Goal: Task Accomplishment & Management: Use online tool/utility

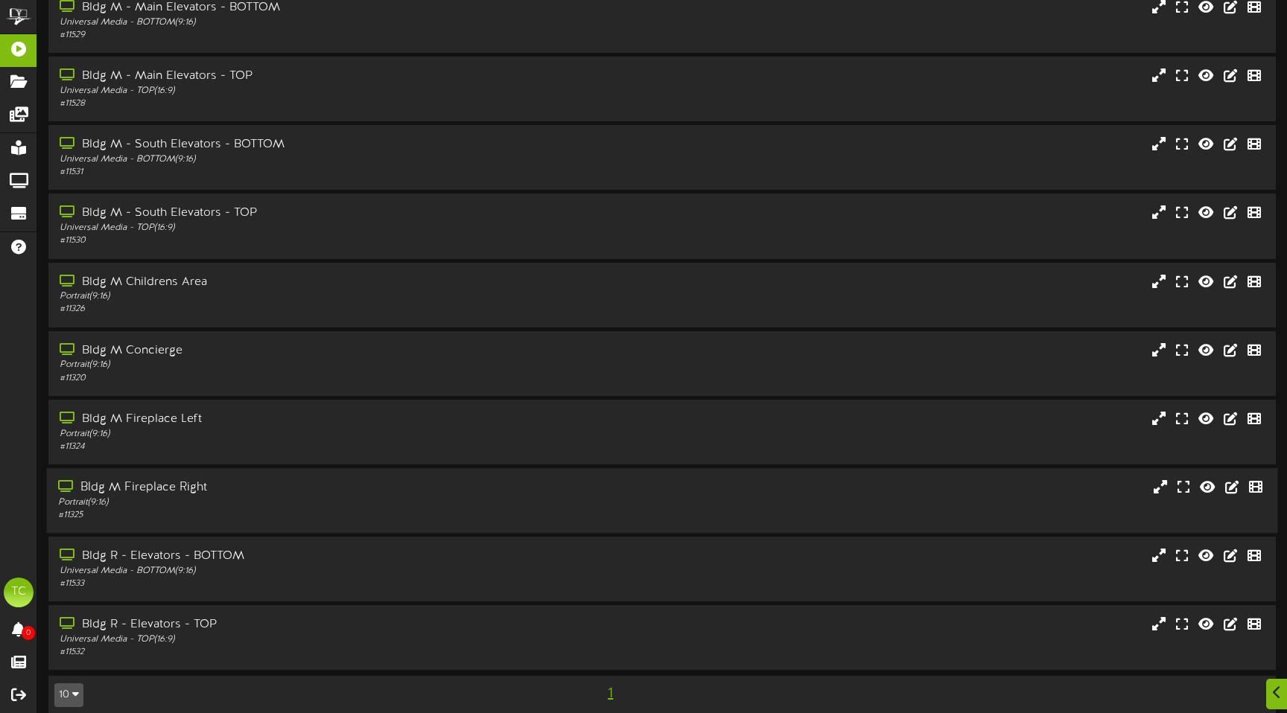
scroll to position [83, 0]
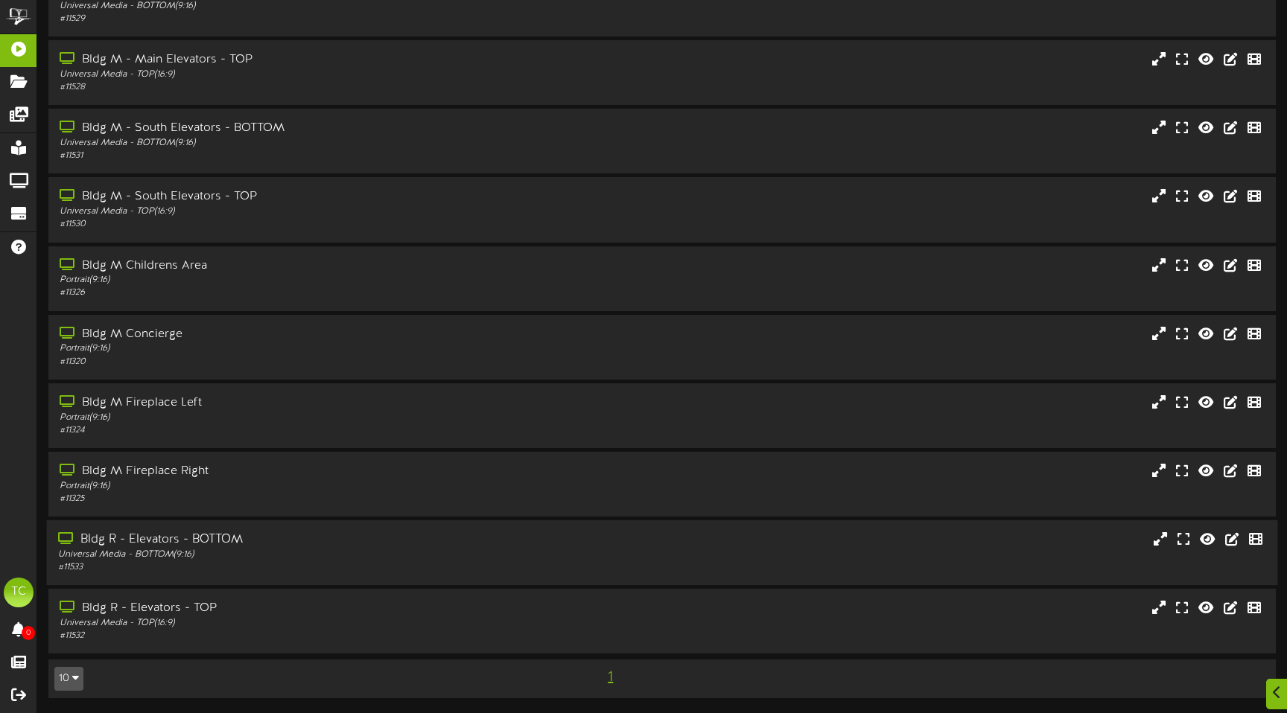
click at [144, 542] on div "Bldg R - Elevators - BOTTOM" at bounding box center [303, 540] width 491 height 17
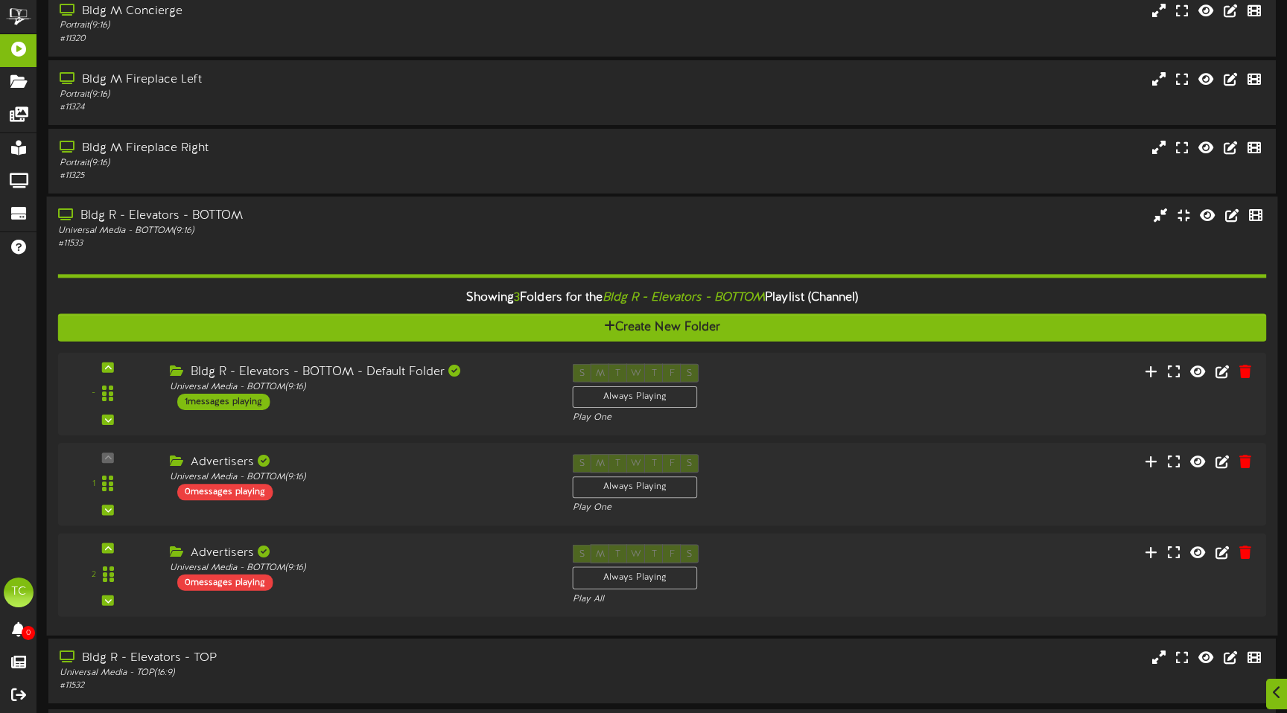
scroll to position [416, 0]
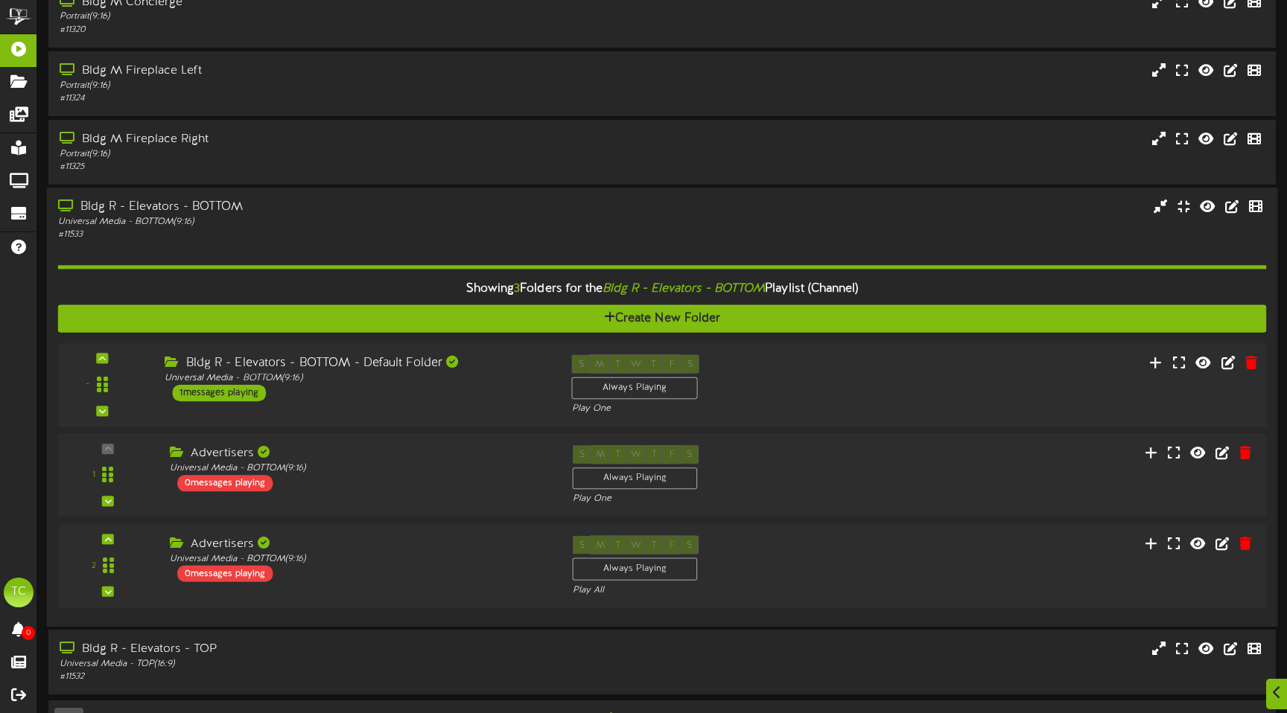
click at [320, 367] on div "Bldg R - Elevators - BOTTOM - Default Folder" at bounding box center [357, 363] width 384 height 17
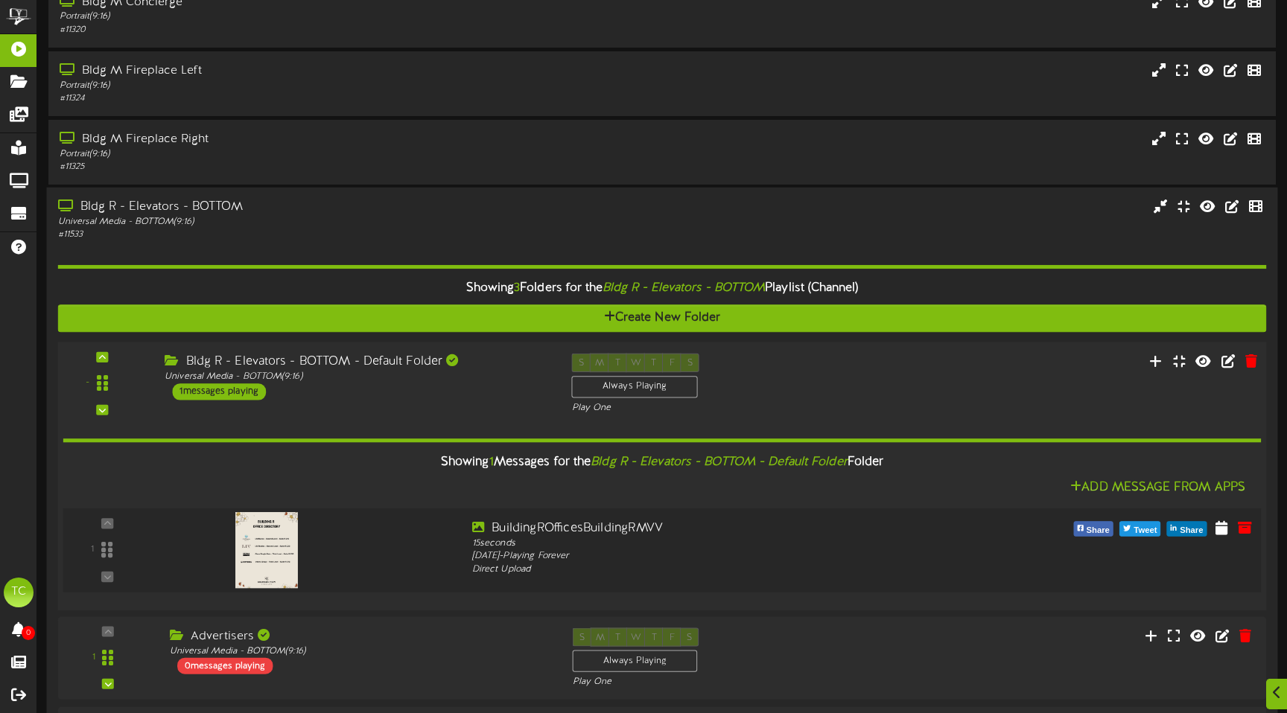
click at [254, 539] on img at bounding box center [266, 550] width 63 height 76
click at [340, 546] on div at bounding box center [265, 535] width 175 height 76
click at [1218, 524] on icon at bounding box center [1221, 527] width 15 height 16
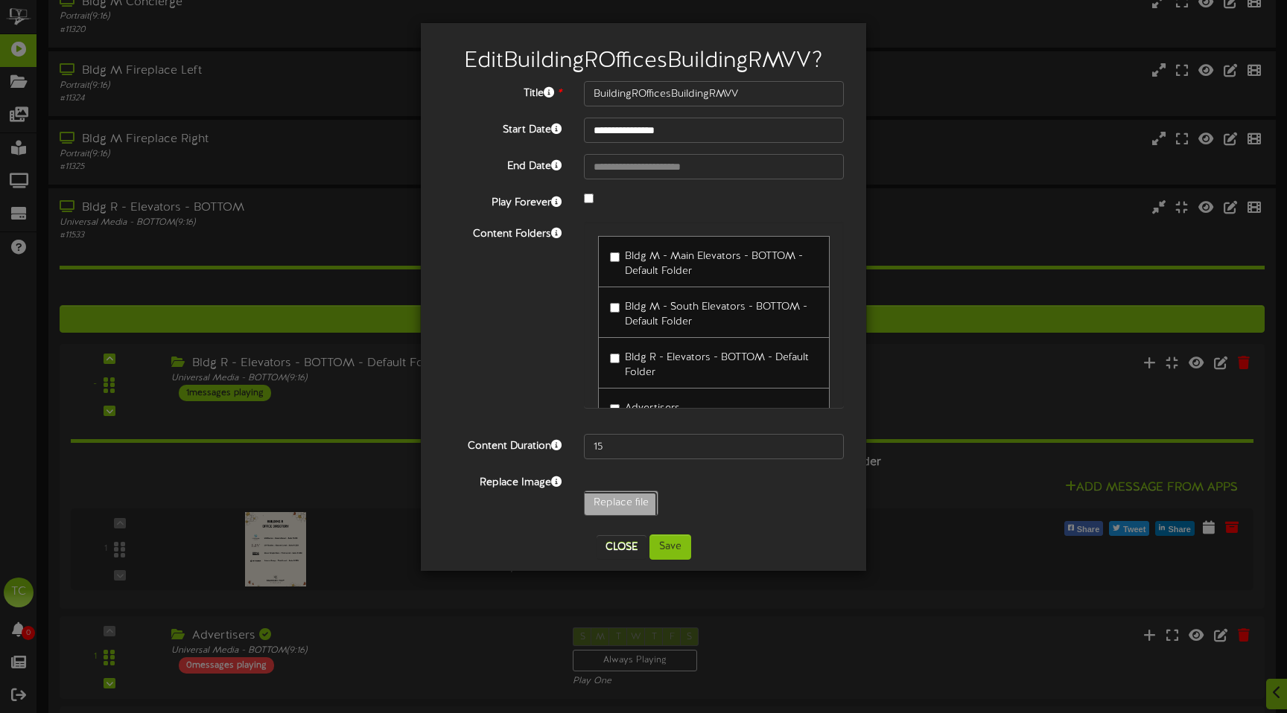
type input "**********"
type input "NEWOfficesBuildingRDirectoryMVV1080X13"
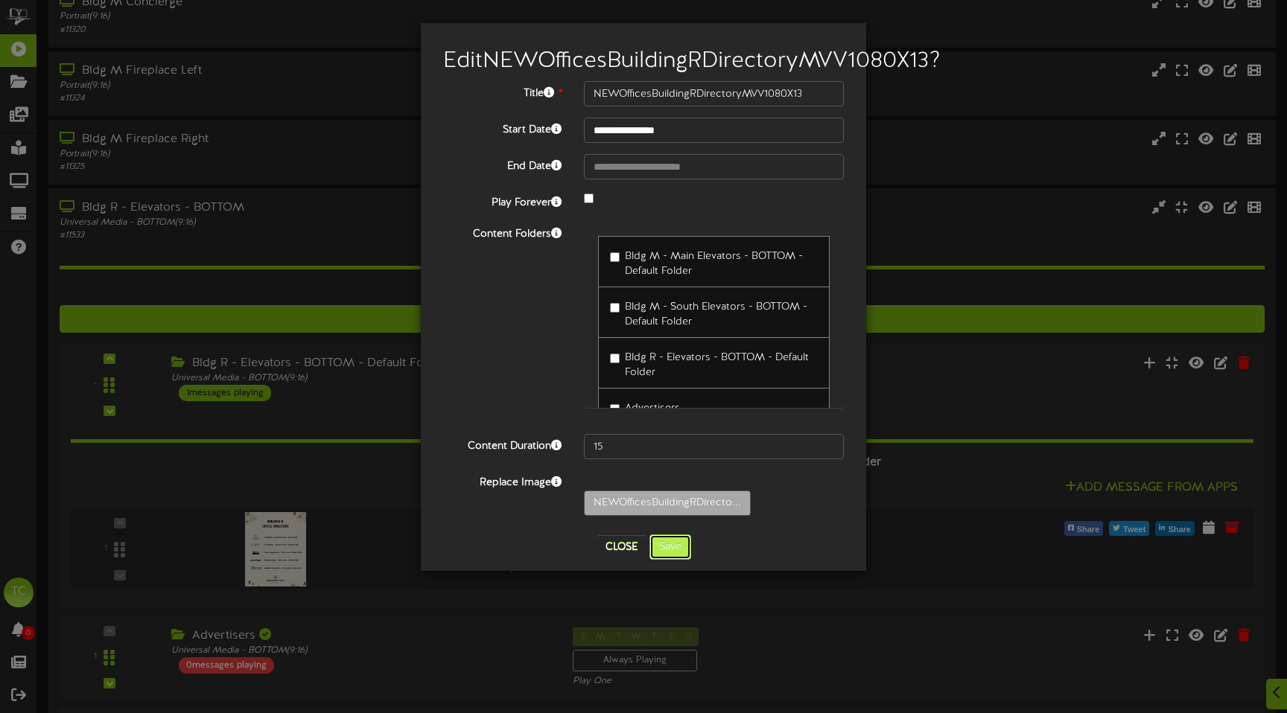
click at [674, 560] on button "Save" at bounding box center [670, 547] width 42 height 25
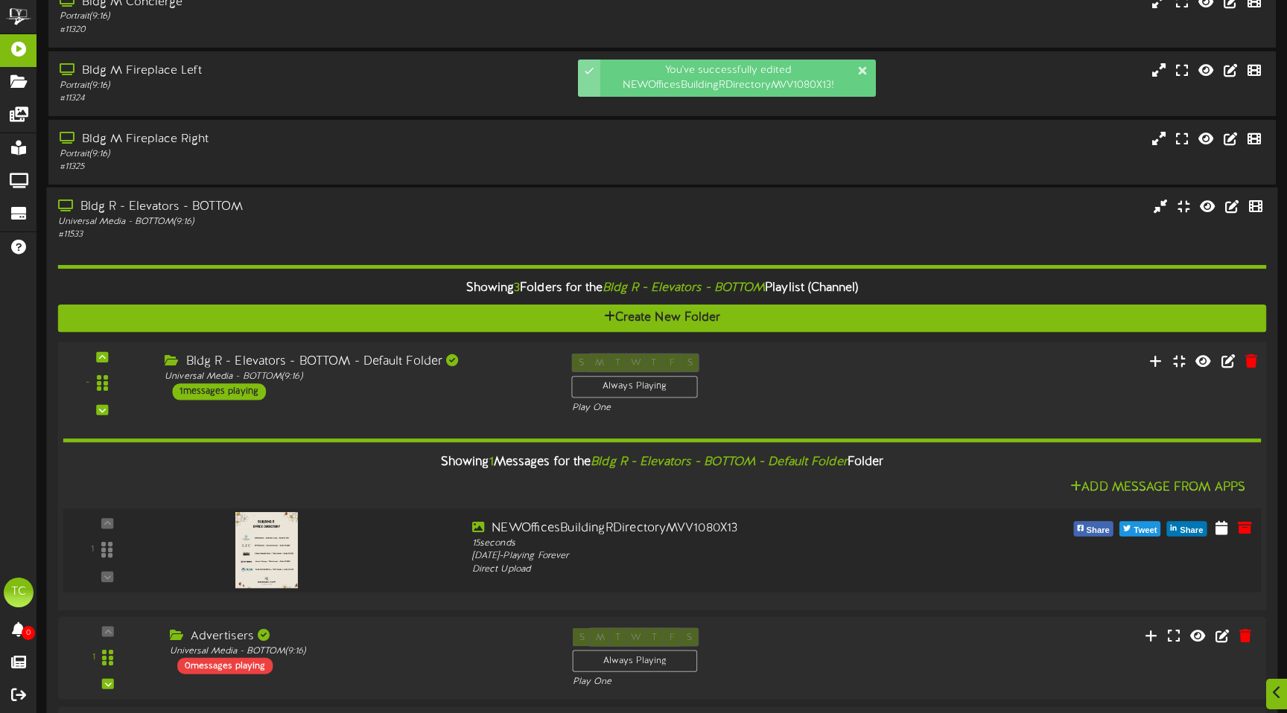
click at [267, 547] on img at bounding box center [266, 550] width 63 height 76
